Goal: Information Seeking & Learning: Compare options

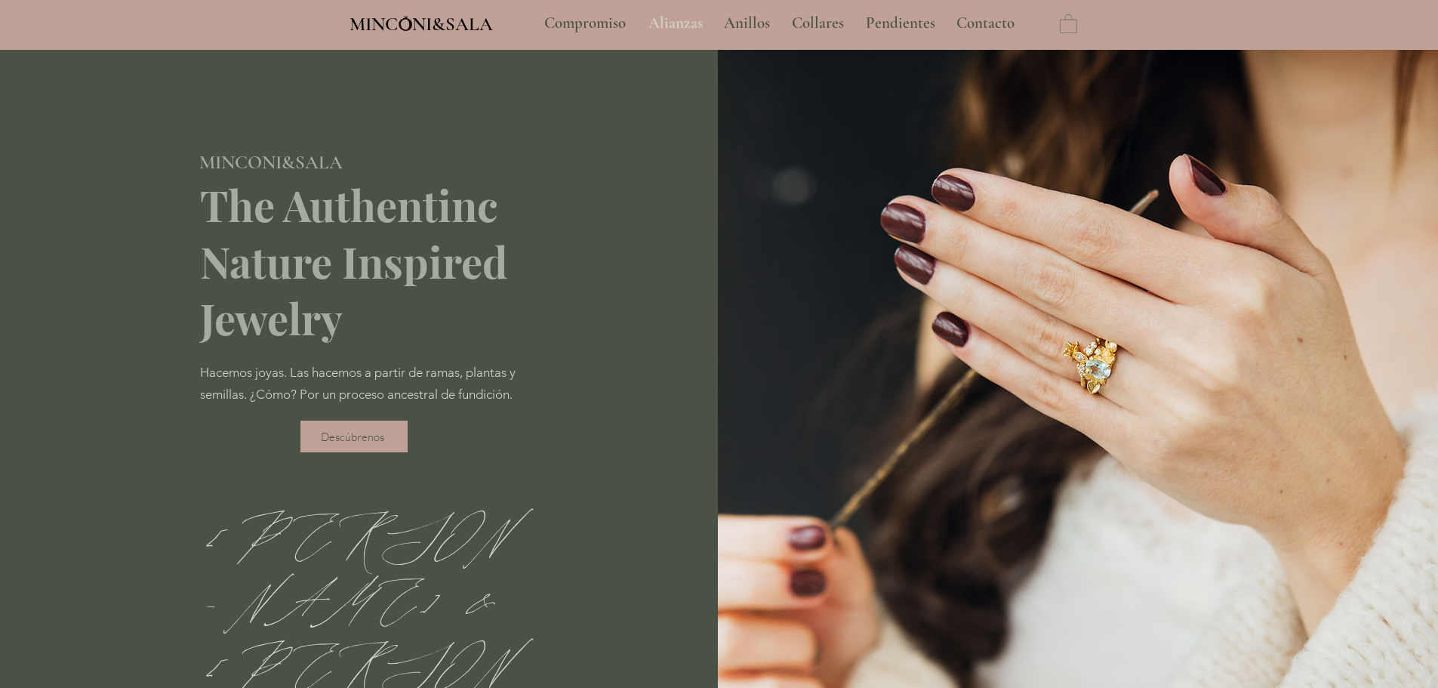
click at [677, 22] on p "Alianzas" at bounding box center [675, 24] width 69 height 38
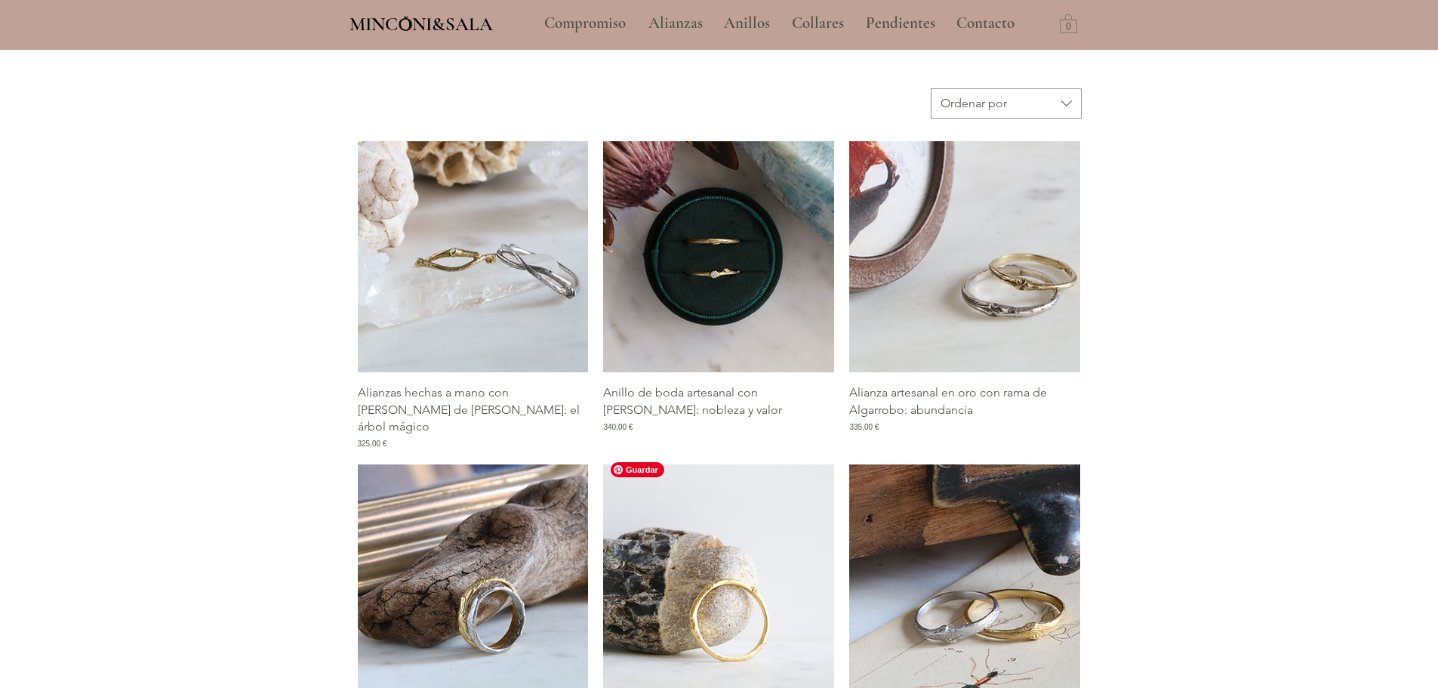
type input "**********"
select select "**********"
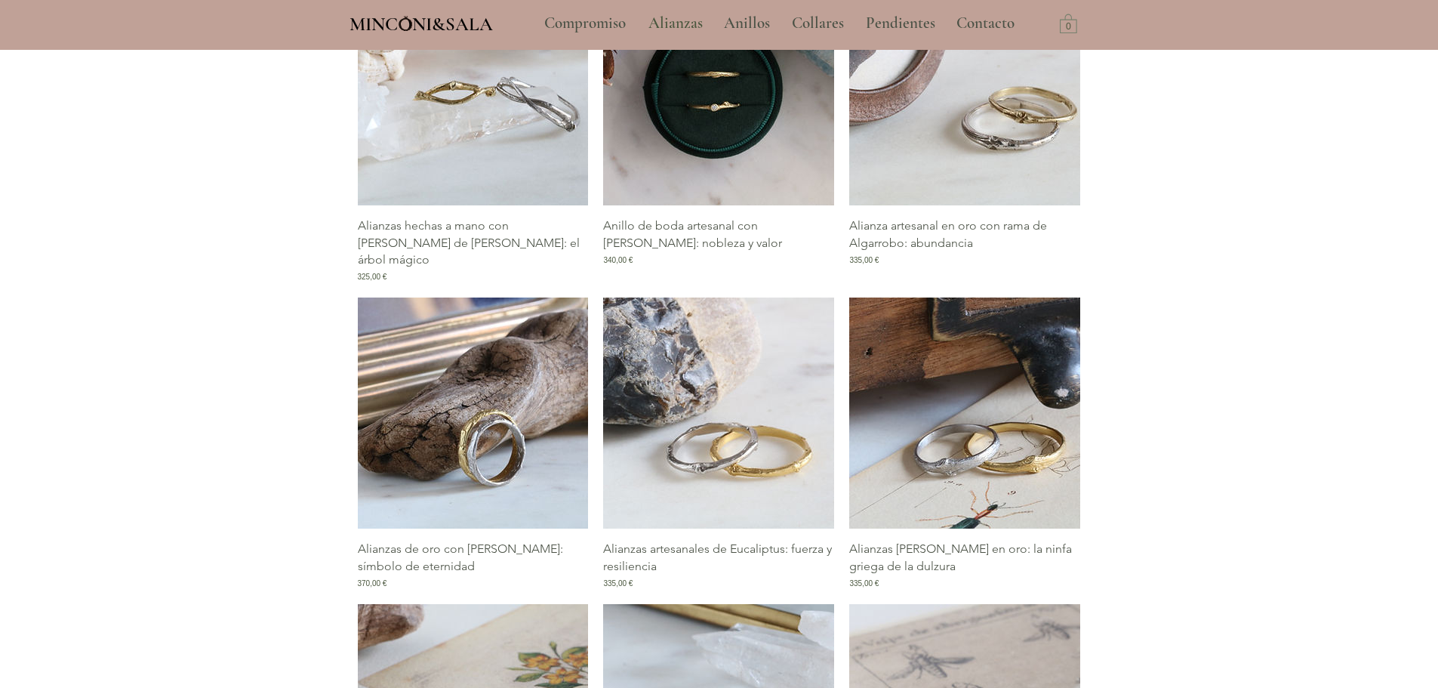
scroll to position [1208, 0]
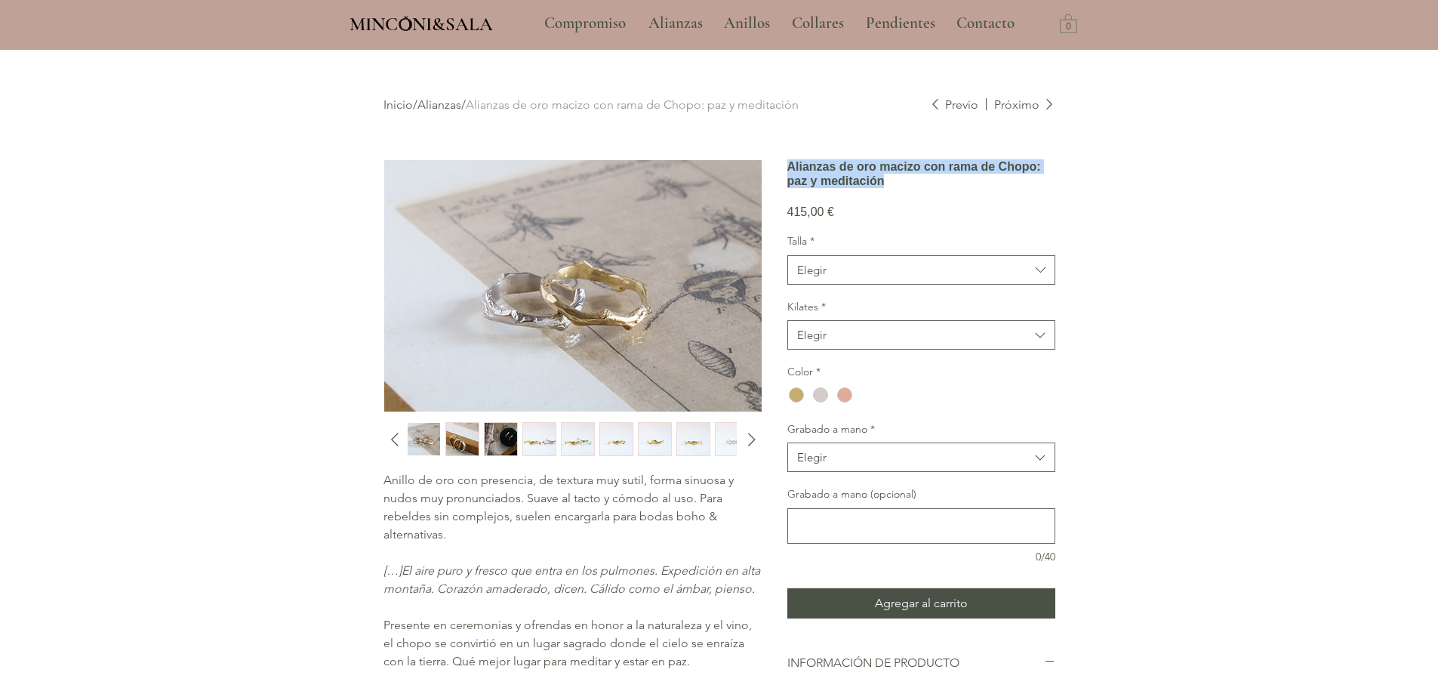
drag, startPoint x: 887, startPoint y: 219, endPoint x: 783, endPoint y: 171, distance: 113.8
click at [783, 171] on div "Anillo de oro con presencia, de textura muy sutil, forma sinuosa y nudos muy pr…" at bounding box center [719, 535] width 672 height 752
copy h1 "Alianzas de oro macizo con rama de Chopo: paz y meditación"
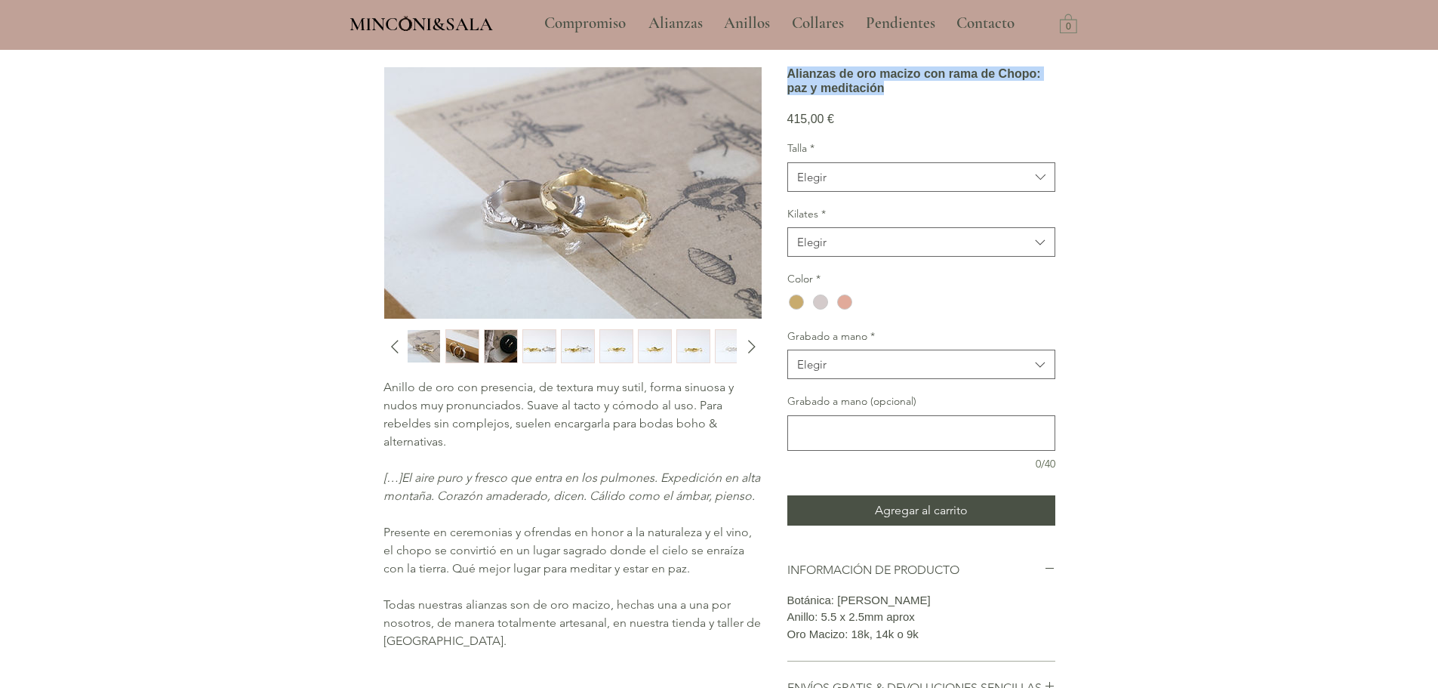
scroll to position [226, 0]
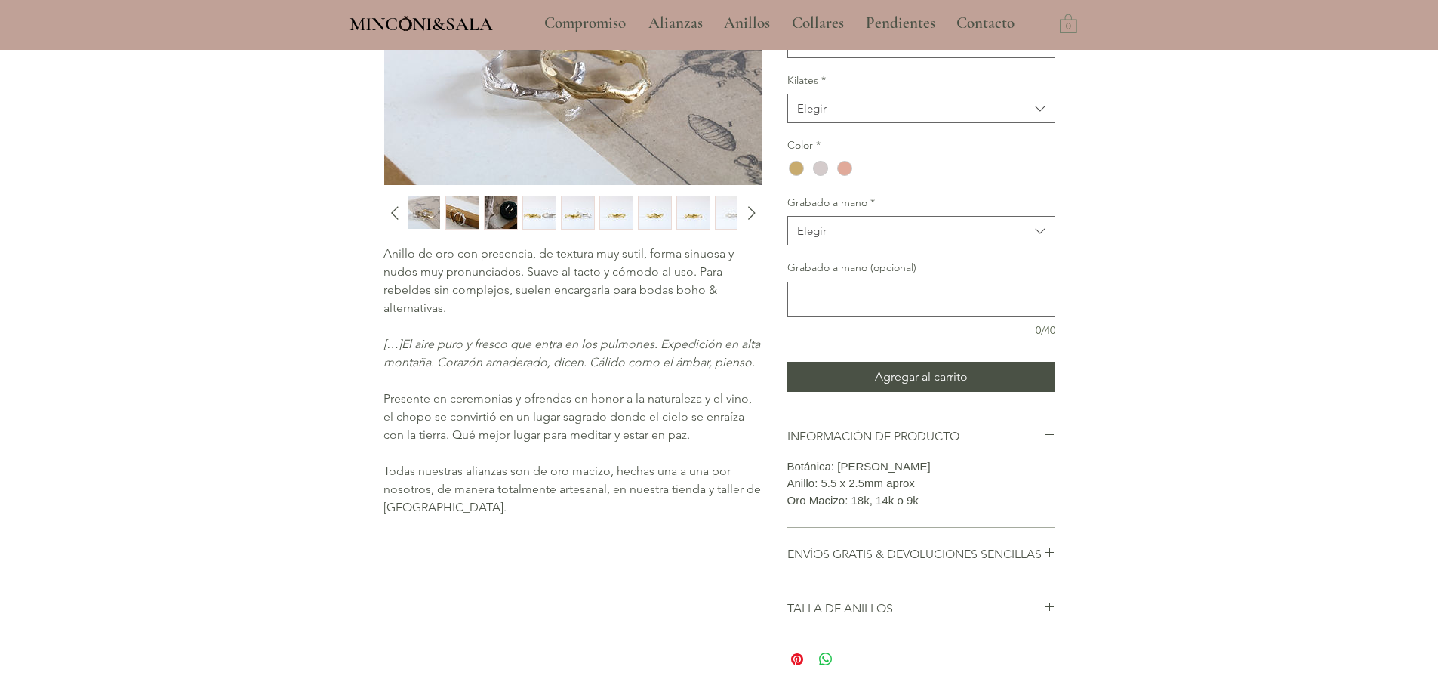
click at [432, 405] on span "Presente en ceremonias y ofrendas en honor a la naturaleza y el vino, el chopo …" at bounding box center [567, 416] width 368 height 51
drag, startPoint x: 384, startPoint y: 405, endPoint x: 702, endPoint y: 440, distance: 319.7
click at [702, 440] on p "Presente en ceremonias y ofrendas en honor a la naturaleza y el vino, el chopo …" at bounding box center [571, 416] width 377 height 54
copy span "Presente en ceremonias y ofrendas en honor a la naturaleza y el vino, el chopo …"
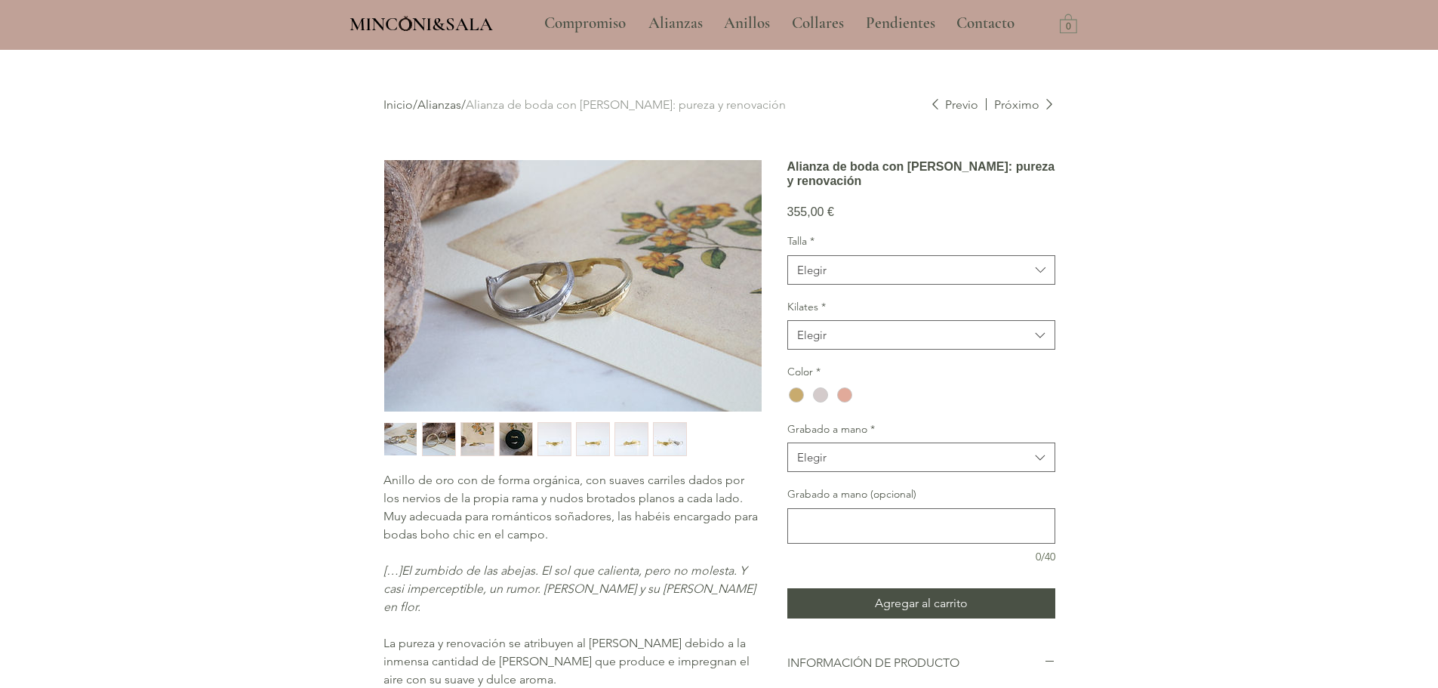
drag, startPoint x: 1054, startPoint y: 192, endPoint x: 791, endPoint y: 171, distance: 263.5
click at [791, 171] on h1 "Alianza de boda con rama de Naranjo: pureza y renovación" at bounding box center [921, 173] width 268 height 29
copy h1 "Alianza de boda con rama de Naranjo: pureza y renovación"
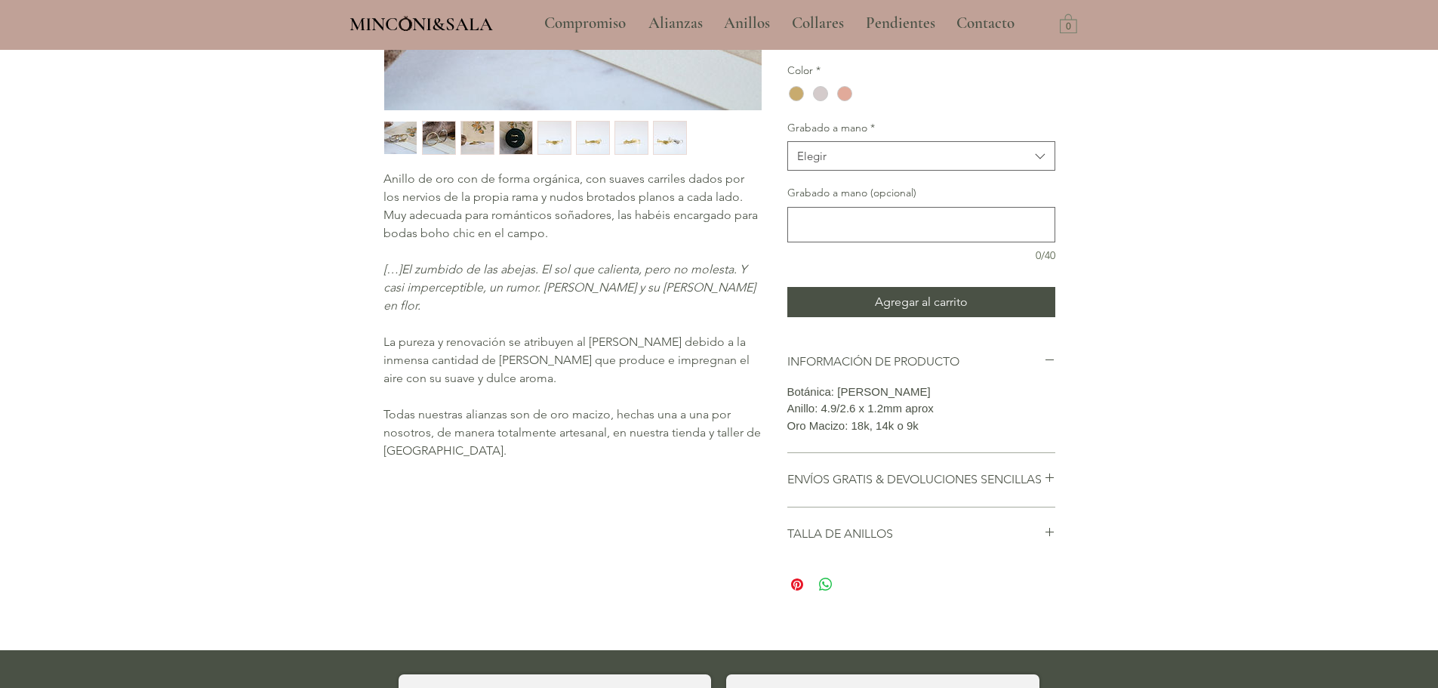
scroll to position [302, 0]
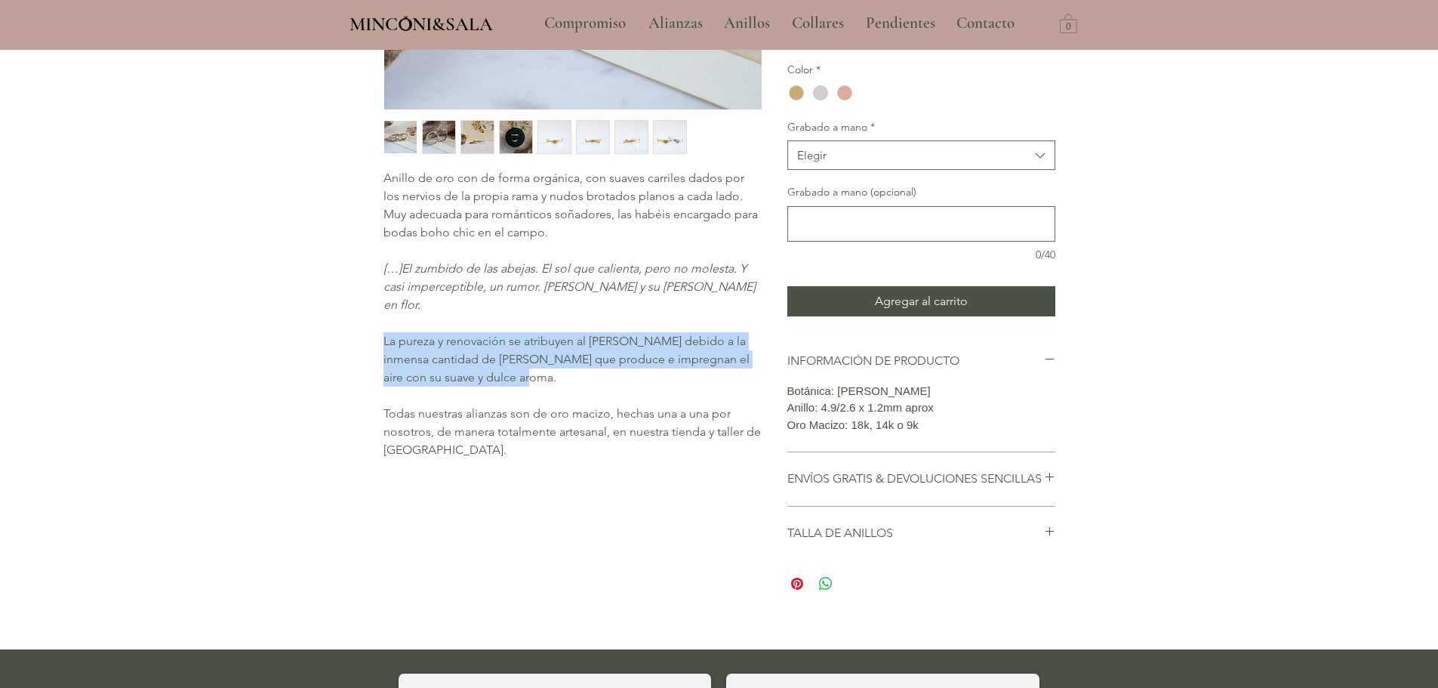
drag, startPoint x: 498, startPoint y: 362, endPoint x: 386, endPoint y: 325, distance: 118.2
click at [386, 332] on p "La pureza y renovación se atribuyen al naranjo debido a la inmensa cantidad de …" at bounding box center [571, 359] width 377 height 54
copy span "La pureza y renovación se atribuyen al naranjo debido a la inmensa cantidad de …"
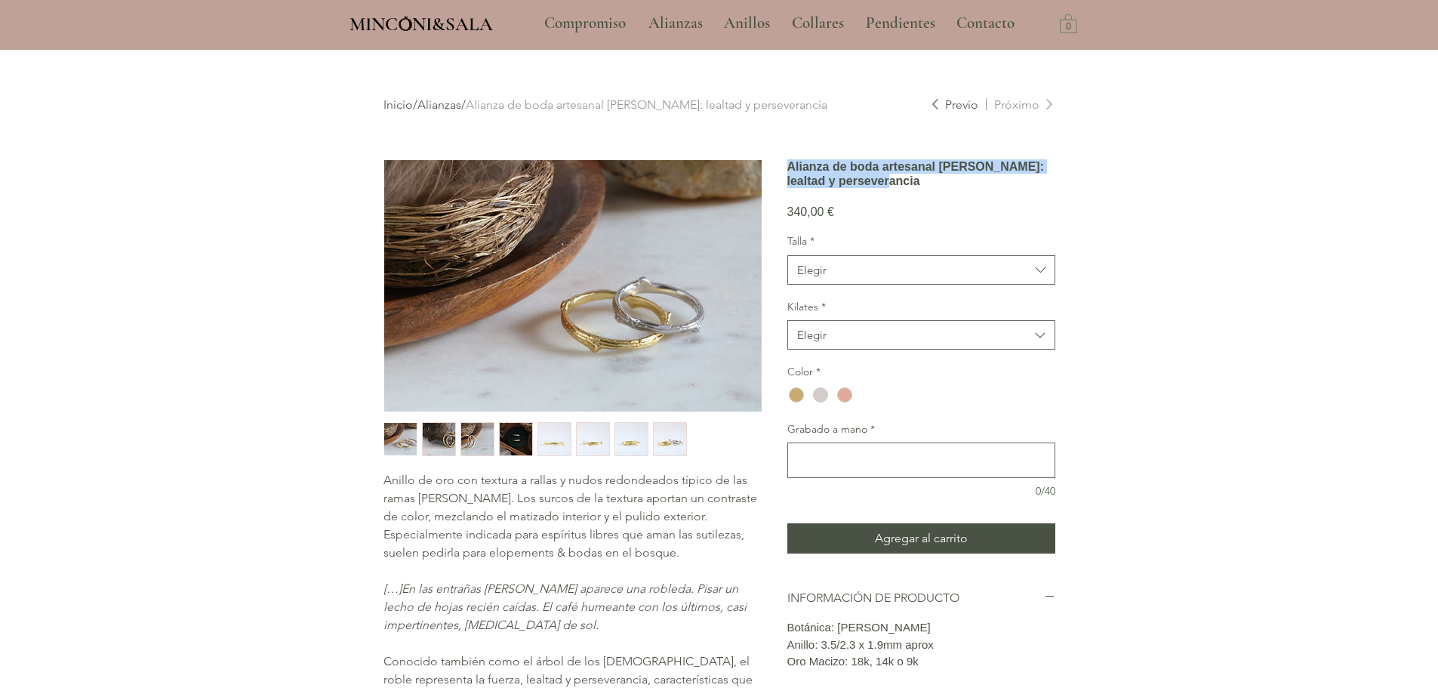
drag, startPoint x: 792, startPoint y: 171, endPoint x: 1048, endPoint y: 195, distance: 257.7
click at [1048, 188] on h1 "Alianza de boda artesanal [PERSON_NAME]: lealtad y perseverancia" at bounding box center [921, 173] width 268 height 29
copy h1 "Alianza de boda artesanal [PERSON_NAME]: lealtad y perseverancia"
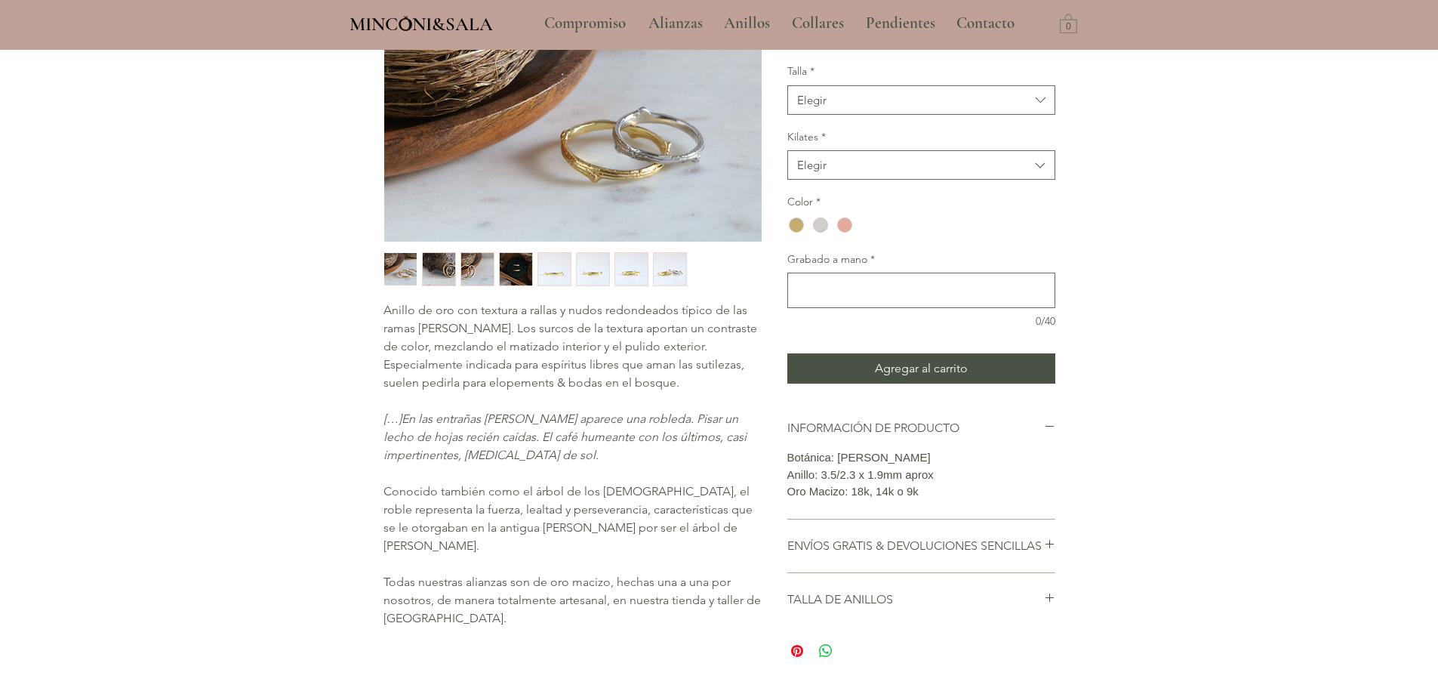
scroll to position [302, 0]
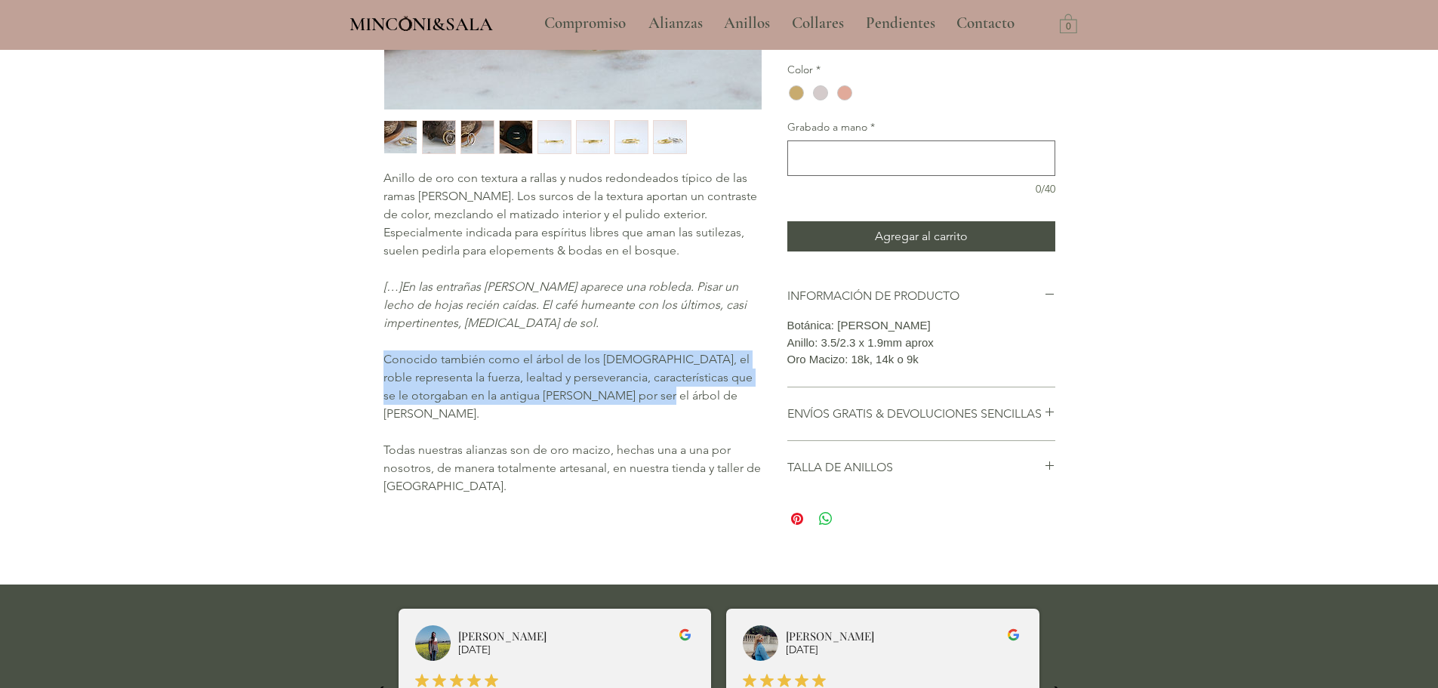
drag, startPoint x: 383, startPoint y: 359, endPoint x: 619, endPoint y: 405, distance: 239.8
click at [619, 405] on pre "Anillo de oro con textura a rallas y nudos redondeados típico de las ramas del …" at bounding box center [571, 332] width 377 height 326
click at [597, 423] on p "main content" at bounding box center [571, 432] width 377 height 18
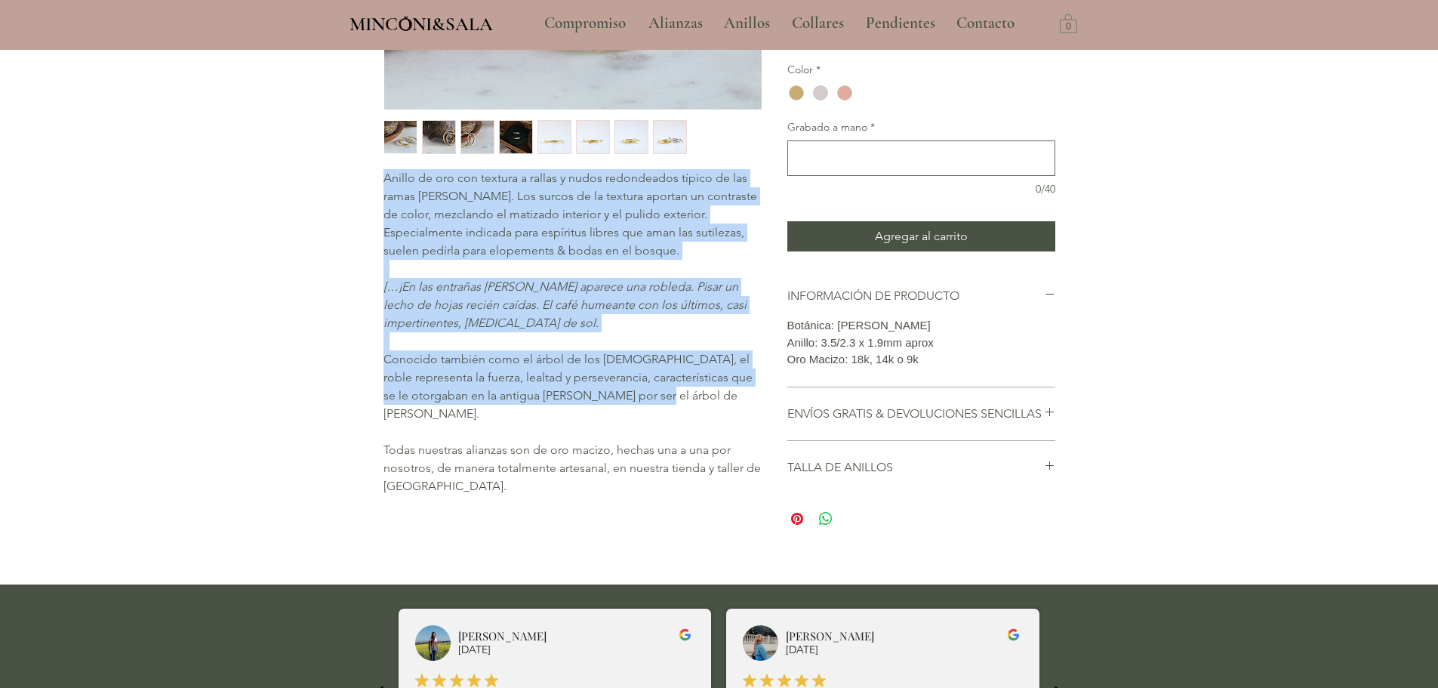
drag, startPoint x: 605, startPoint y: 396, endPoint x: 381, endPoint y: 366, distance: 226.2
click at [381, 366] on div "Inicio / Alianzas / Alianza de boda artesanal [PERSON_NAME]: lealtad y persever…" at bounding box center [719, 155] width 740 height 813
click at [384, 365] on span "Conocido también como el árbol de los [DEMOGRAPHIC_DATA], el roble representa l…" at bounding box center [567, 386] width 369 height 69
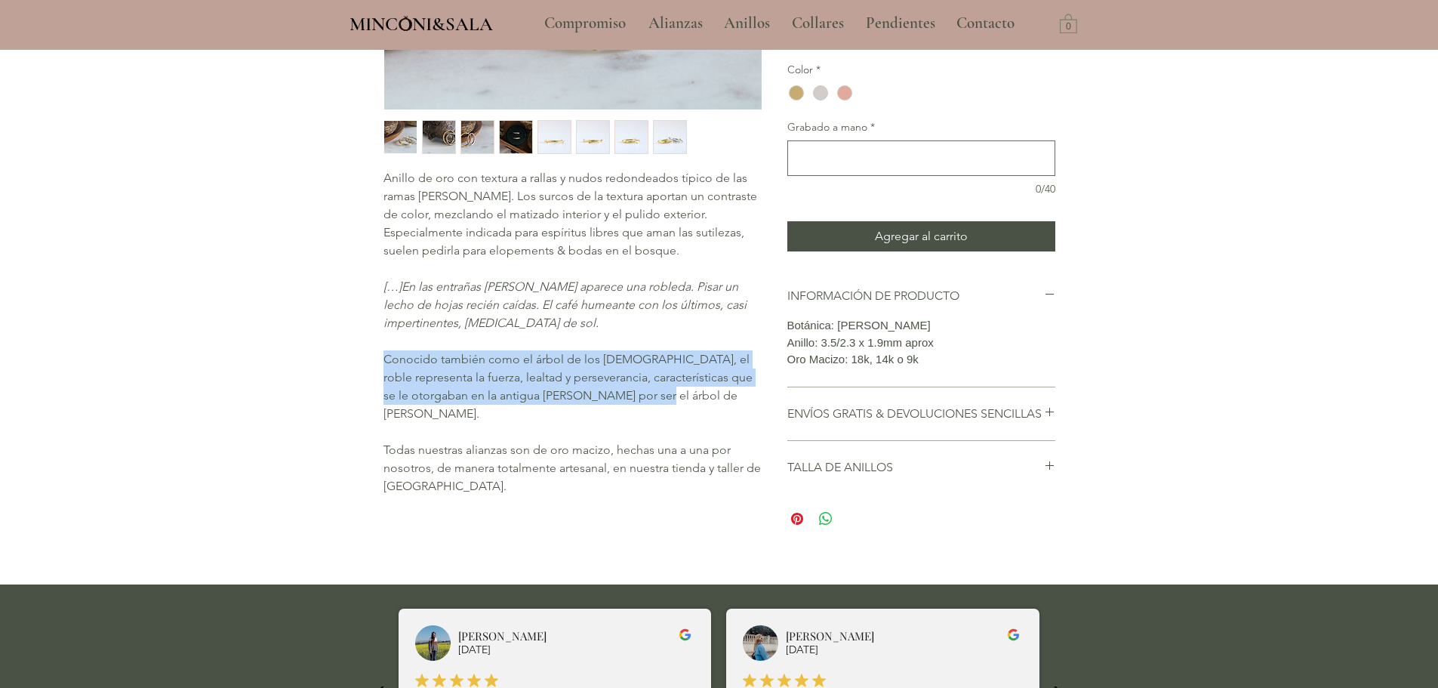
drag, startPoint x: 386, startPoint y: 357, endPoint x: 611, endPoint y: 393, distance: 227.8
click at [611, 393] on p "Conocido también como el árbol de los [DEMOGRAPHIC_DATA], el roble representa l…" at bounding box center [571, 386] width 377 height 72
copy span "Conocido también como el árbol de los [DEMOGRAPHIC_DATA], el roble representa l…"
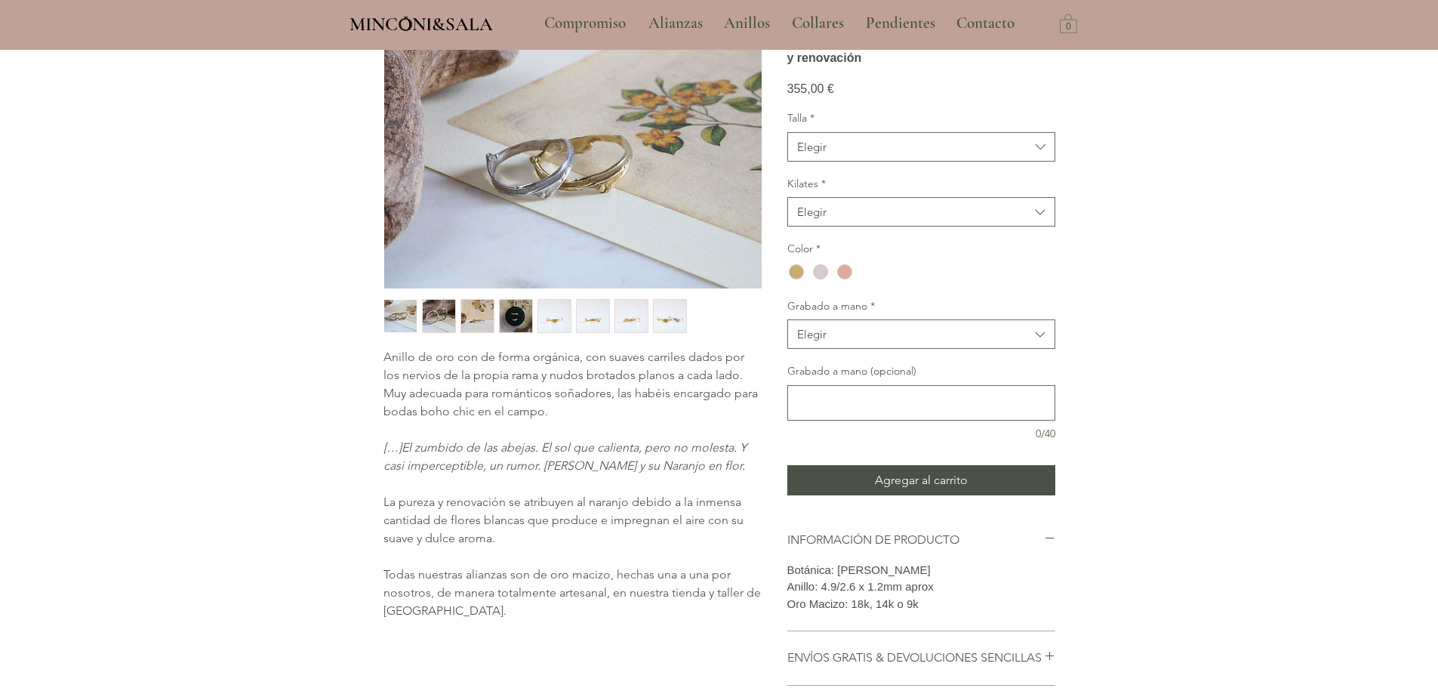
scroll to position [226, 0]
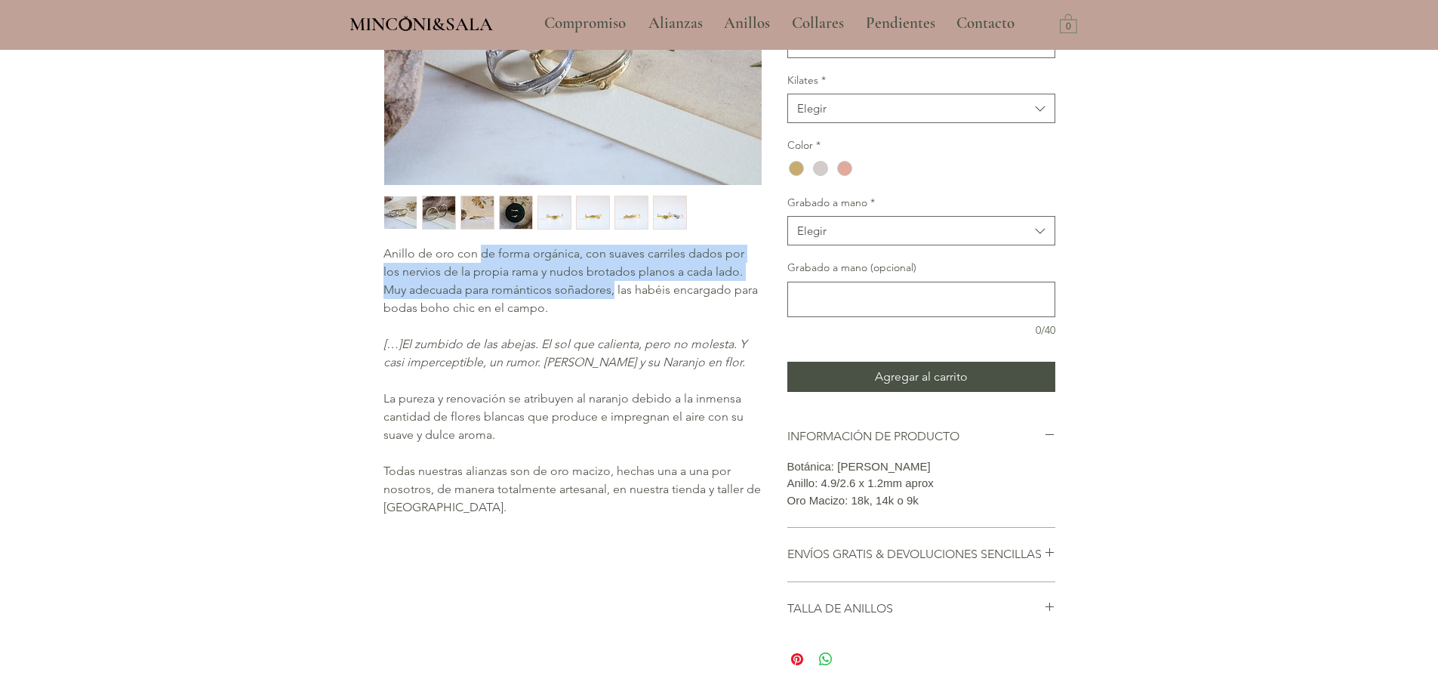
drag, startPoint x: 482, startPoint y: 254, endPoint x: 586, endPoint y: 285, distance: 108.7
click at [586, 285] on span "Anillo de oro con de forma orgánica, con suaves carriles dados por los nervios …" at bounding box center [570, 280] width 374 height 69
copy span "de forma orgánica, con suaves carriles dados por los nervios de la propia rama …"
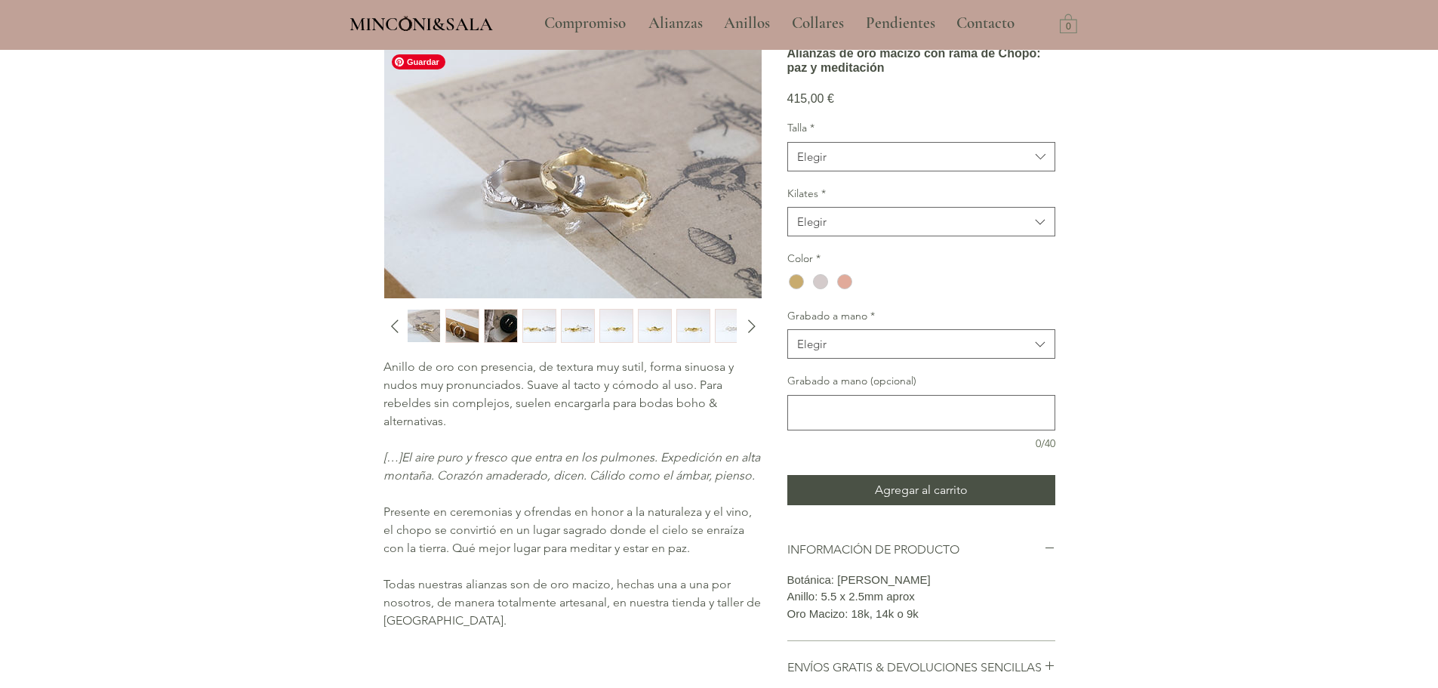
scroll to position [302, 0]
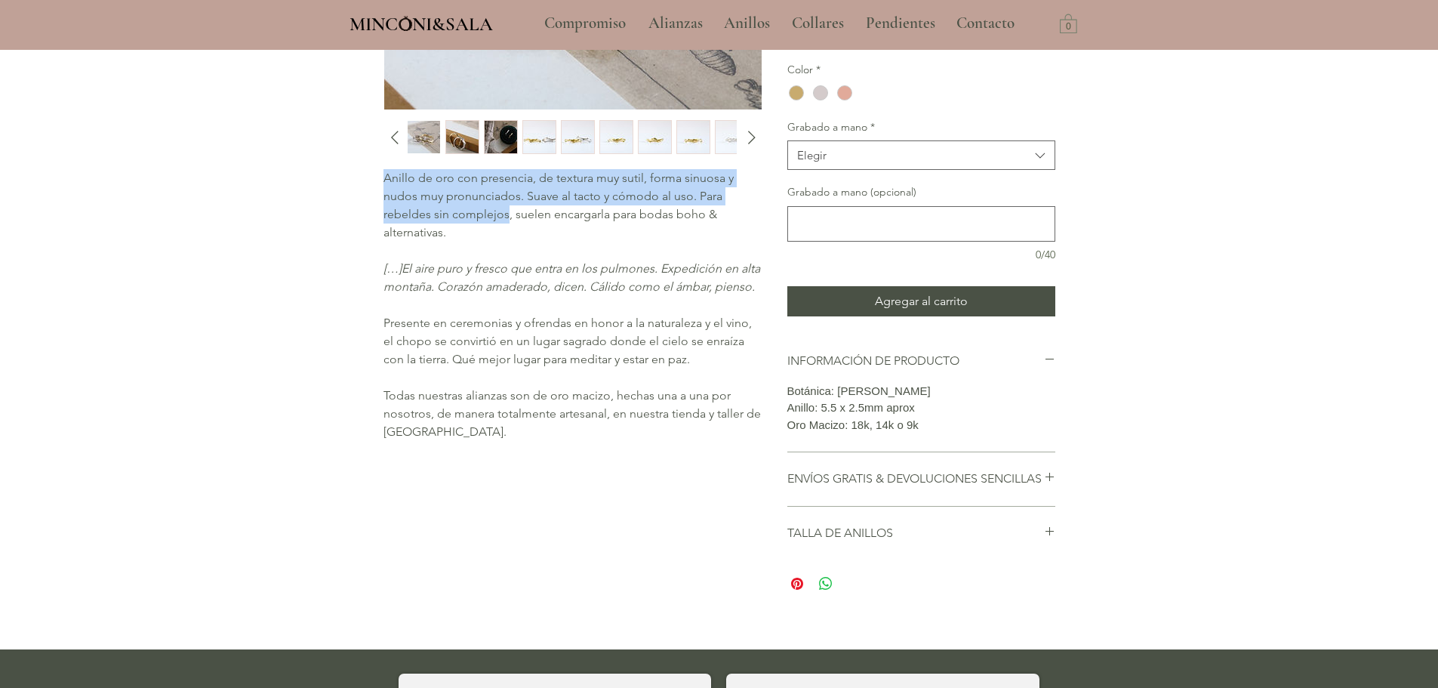
drag, startPoint x: 382, startPoint y: 177, endPoint x: 507, endPoint y: 216, distance: 131.1
click at [507, 216] on div "Inicio / Alianzas / Alianzas de oro macizo con rama de Chopo: paz y meditación …" at bounding box center [719, 188] width 740 height 879
copy span "Anillo de oro con presencia, de textura muy sutil, forma sinuosa y nudos muy pr…"
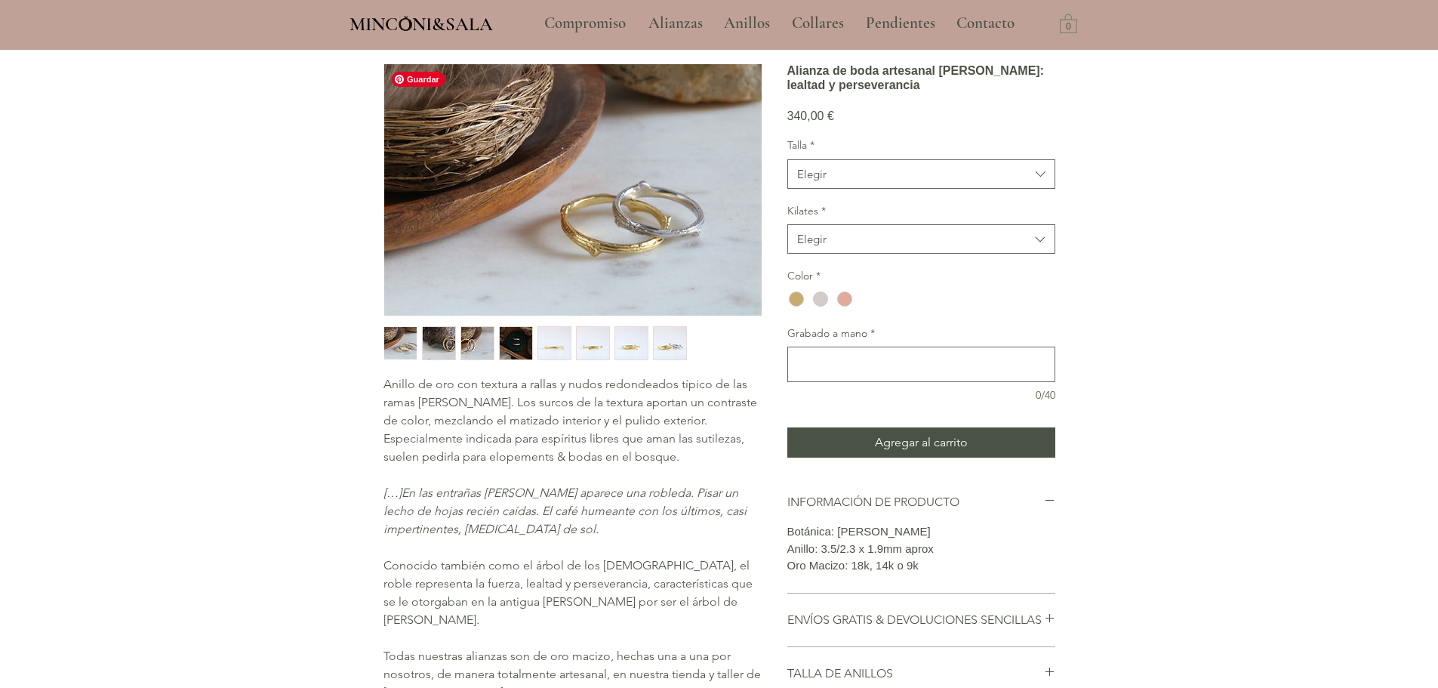
scroll to position [151, 0]
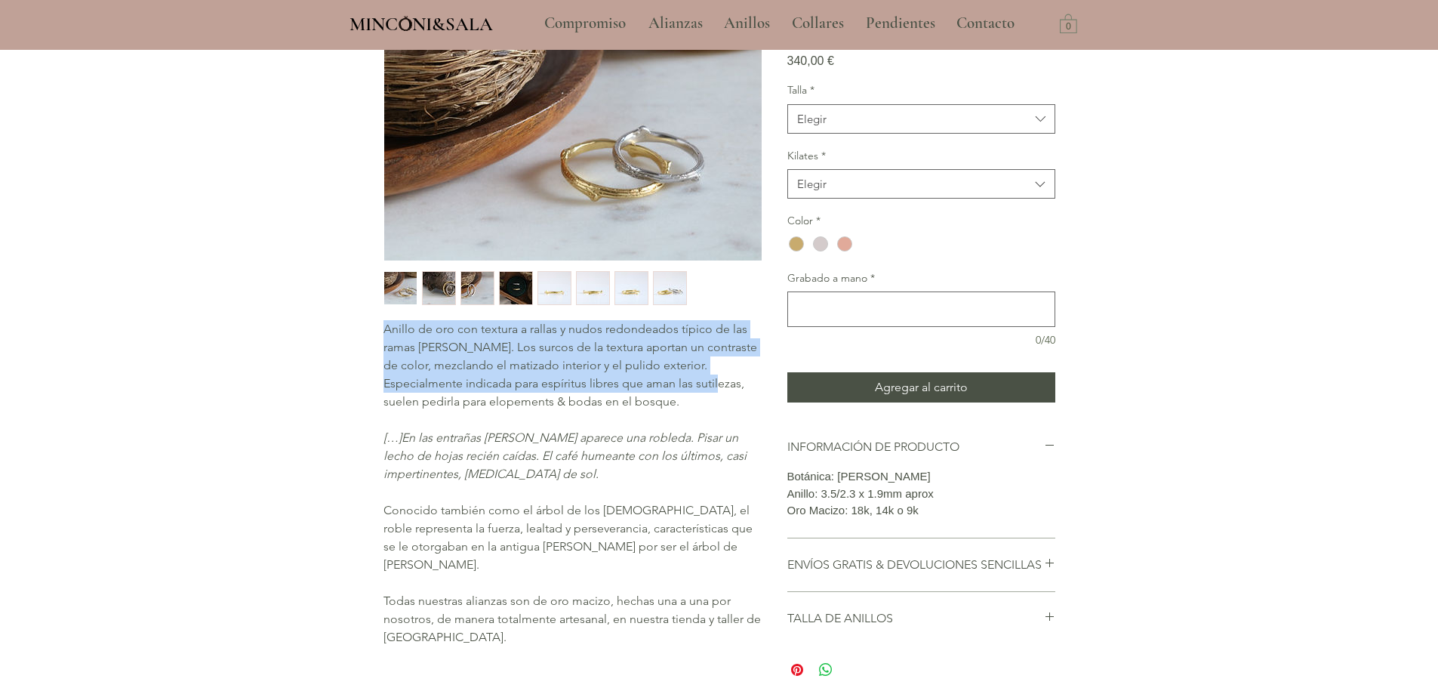
drag, startPoint x: 397, startPoint y: 334, endPoint x: 741, endPoint y: 380, distance: 347.4
click at [741, 380] on span "Anillo de oro con textura a rallas y nudos redondeados típico de las ramas [PER…" at bounding box center [570, 365] width 374 height 87
copy span "Anillo de oro con textura a rallas y nudos redondeados típico de las ramas [PER…"
